Goal: Task Accomplishment & Management: Complete application form

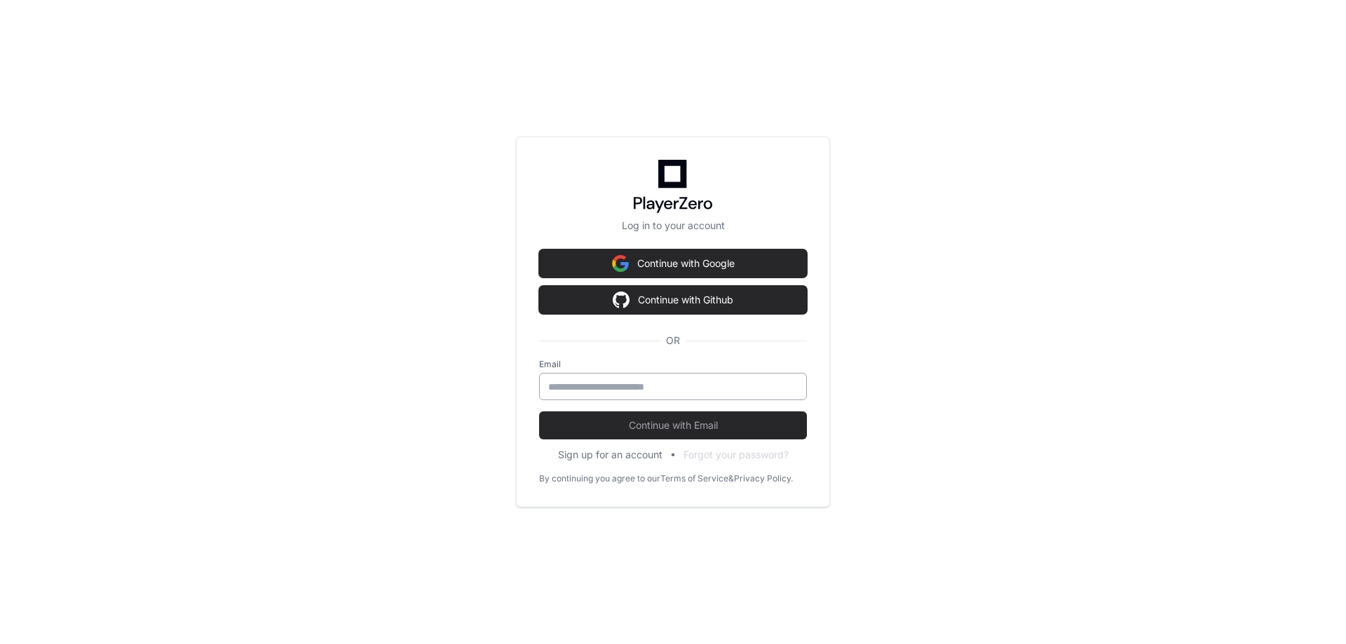
click at [648, 377] on div at bounding box center [673, 386] width 268 height 27
click at [644, 385] on input "email" at bounding box center [673, 387] width 250 height 14
type input "**********"
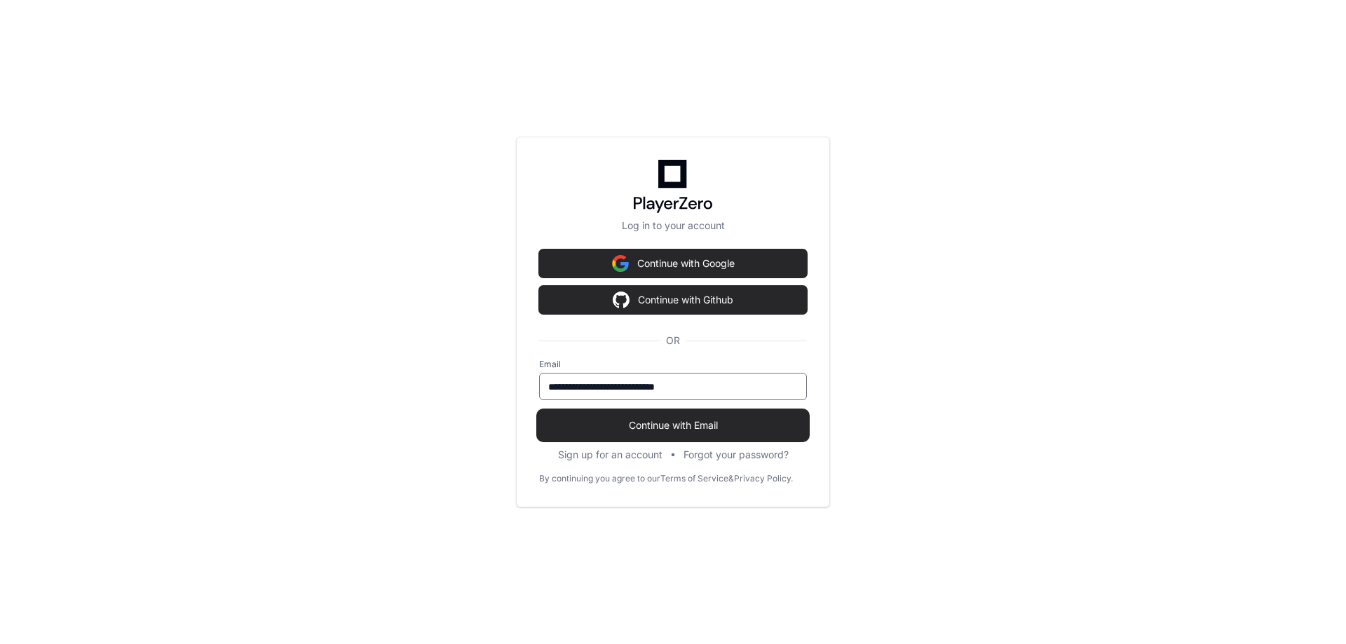
click at [635, 426] on span "Continue with Email" at bounding box center [673, 426] width 268 height 14
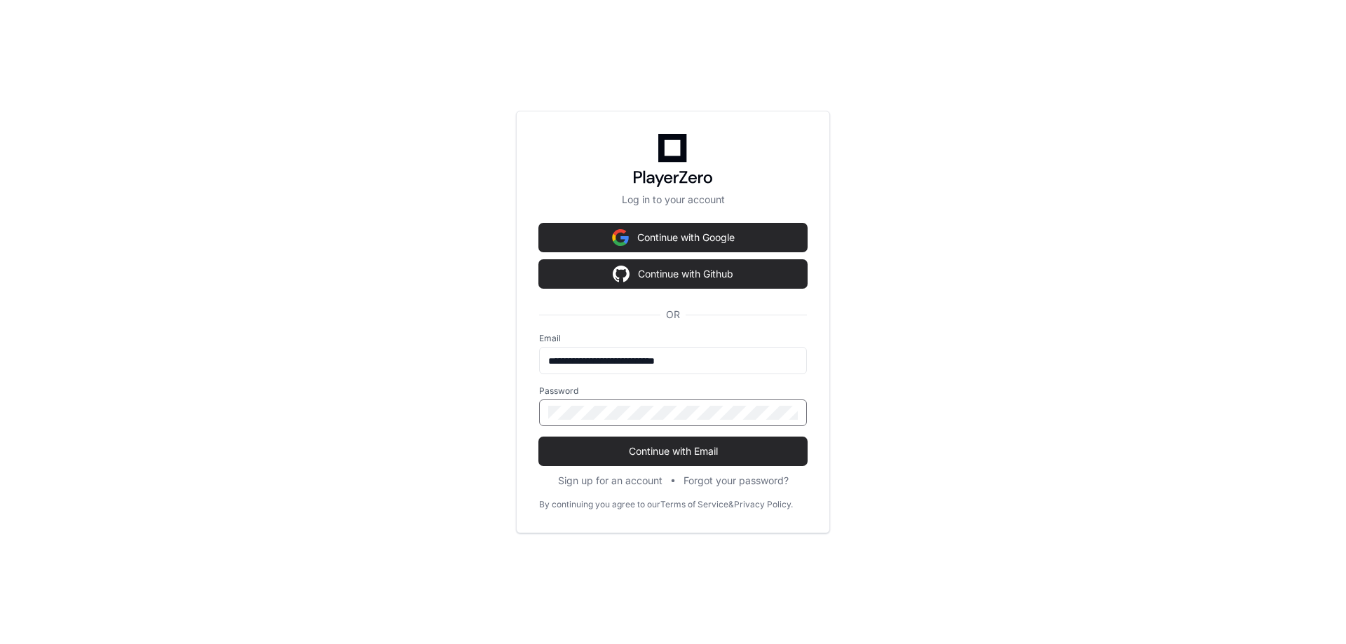
click at [539, 438] on button "Continue with Email" at bounding box center [673, 452] width 268 height 28
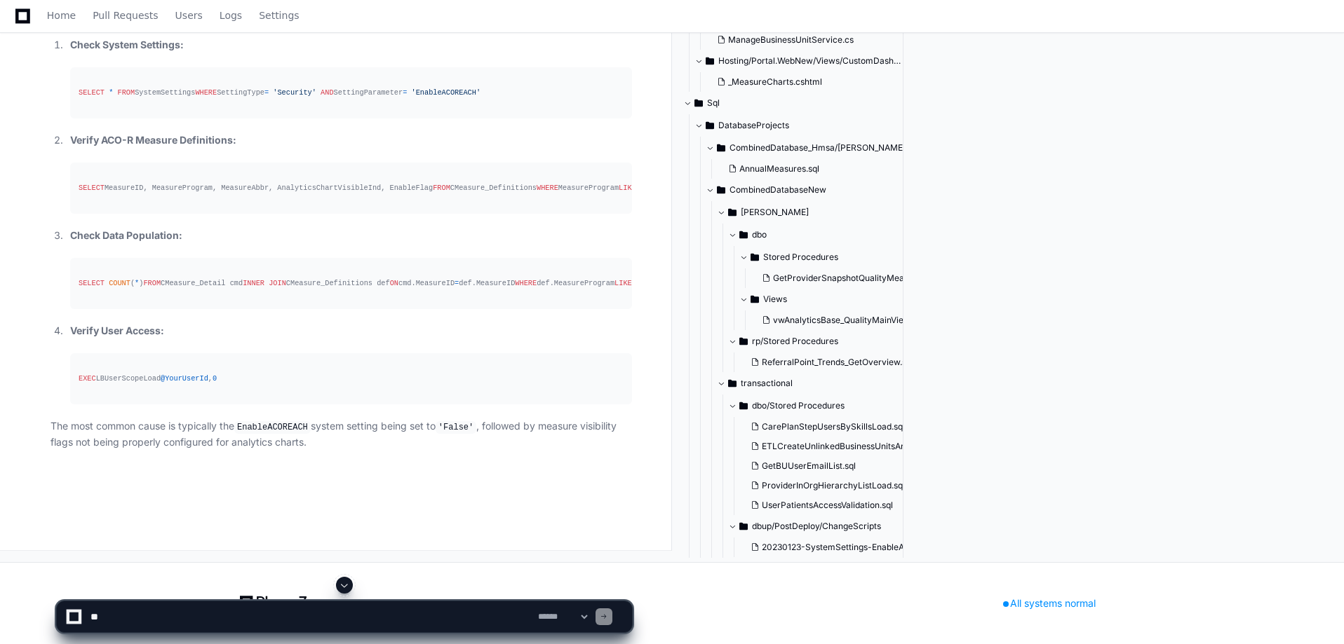
scroll to position [3476, 0]
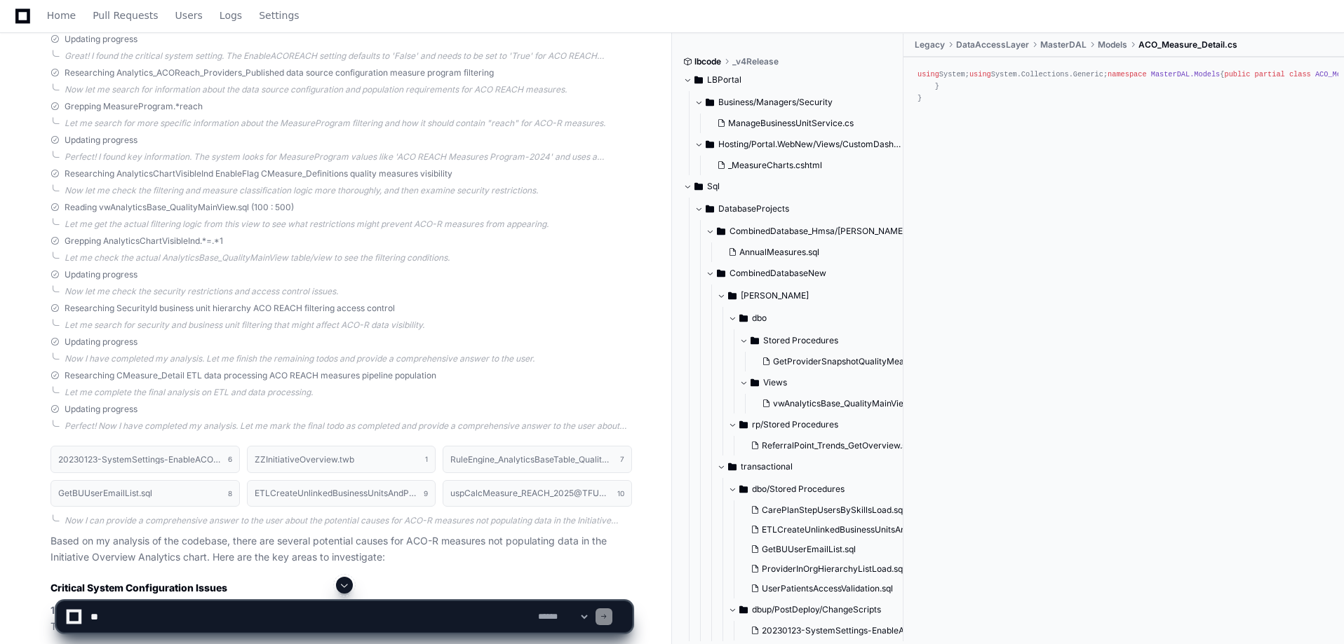
scroll to position [2174, 0]
